Goal: Task Accomplishment & Management: Use online tool/utility

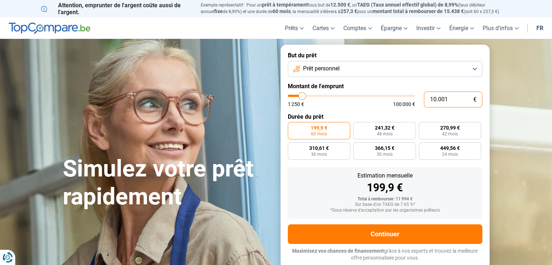
drag, startPoint x: 460, startPoint y: 98, endPoint x: 418, endPoint y: 98, distance: 41.4
click at [418, 98] on div "10.001 € 1 250 € 100 000 €" at bounding box center [385, 99] width 195 height 16
type input "7"
type input "1250"
type input "75"
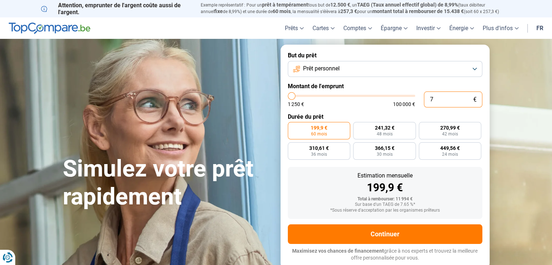
type input "1250"
type input "754"
type input "1250"
type input "7.540"
type input "7500"
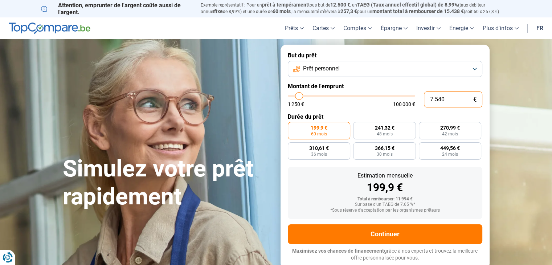
type input "75.400"
type input "75500"
radio input "false"
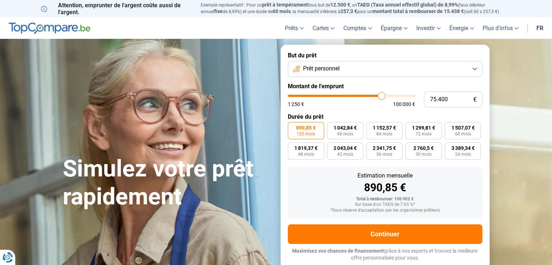
click at [308, 130] on span "890,85 €" at bounding box center [306, 127] width 20 height 5
click at [293, 127] on input "890,85 € 120 mois" at bounding box center [290, 124] width 5 height 5
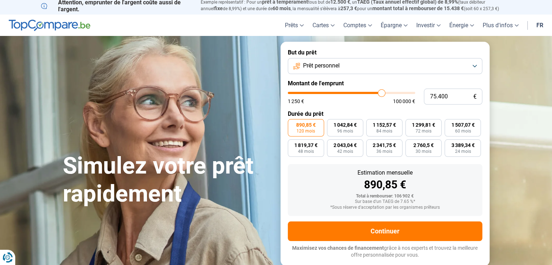
scroll to position [5, 0]
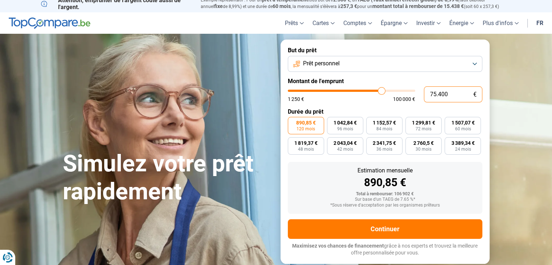
drag, startPoint x: 453, startPoint y: 92, endPoint x: 419, endPoint y: 95, distance: 33.9
click at [419, 95] on div "75.400 € 1 250 € 100 000 €" at bounding box center [385, 94] width 195 height 16
type input "7"
type input "1250"
type input "70"
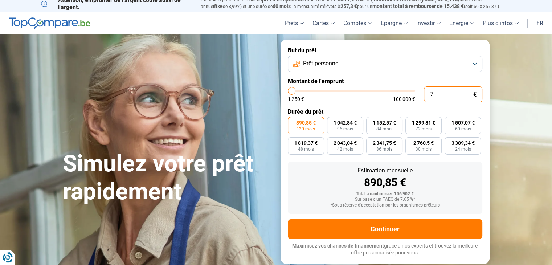
type input "1250"
type input "700"
type input "1250"
type input "7.000"
type input "7000"
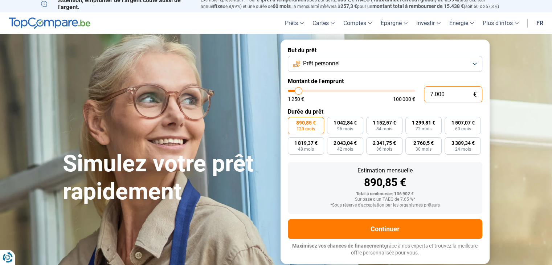
type input "70.000"
type input "70000"
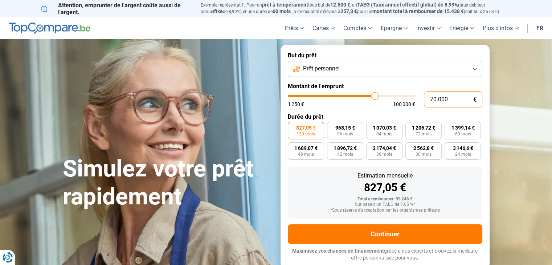
drag, startPoint x: 457, startPoint y: 99, endPoint x: 421, endPoint y: 98, distance: 36.3
click at [421, 98] on div "70.000 € 1 250 € 100 000 €" at bounding box center [385, 99] width 195 height 16
type input "5"
type input "1250"
type input "50"
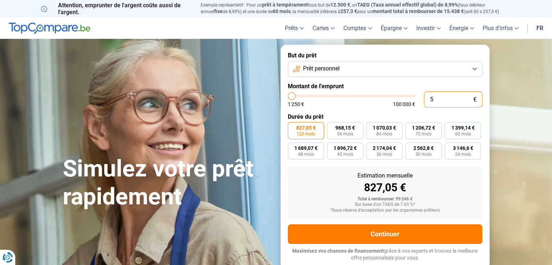
type input "1250"
type input "500"
type input "1250"
type input "5.000"
type input "5000"
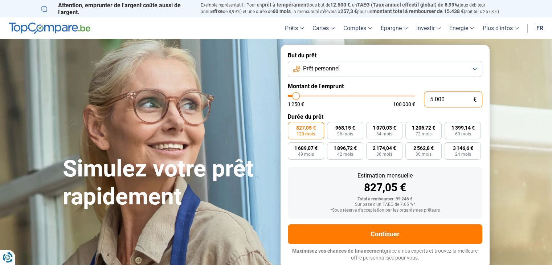
type input "50.000"
type input "50000"
type input "50.000"
